Goal: Task Accomplishment & Management: Manage account settings

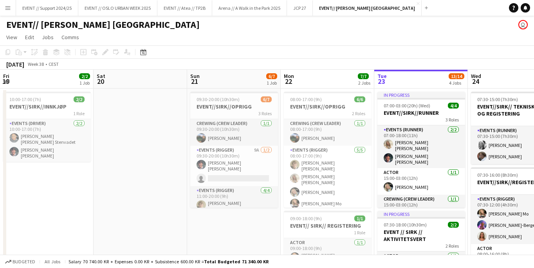
scroll to position [0, 165]
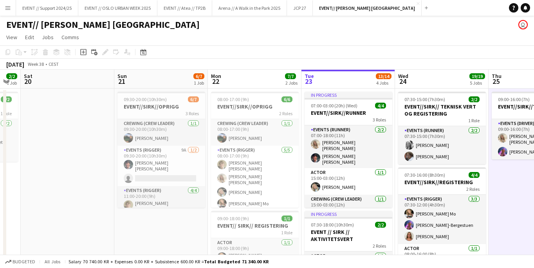
scroll to position [0, 166]
